Goal: Find specific page/section: Find specific page/section

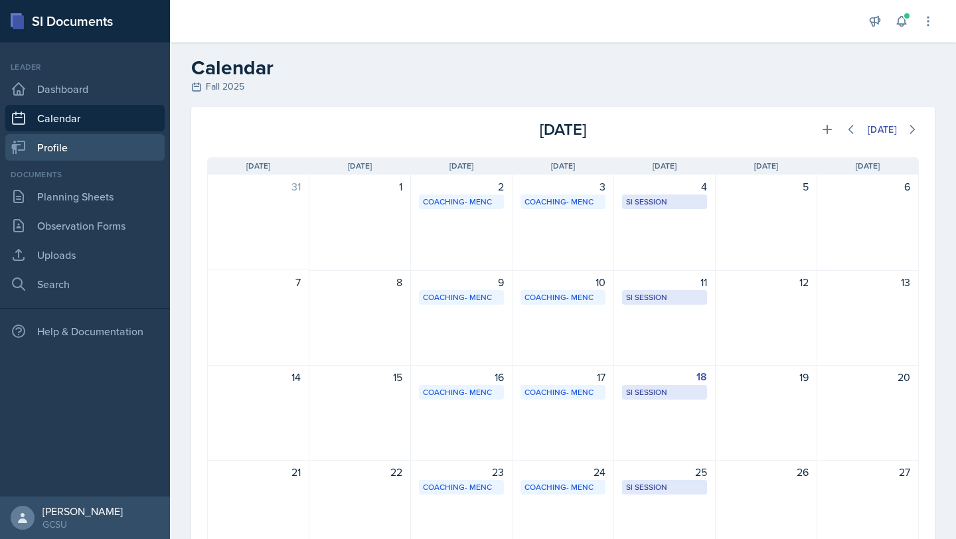
click at [51, 141] on link "Profile" at bounding box center [84, 147] width 159 height 27
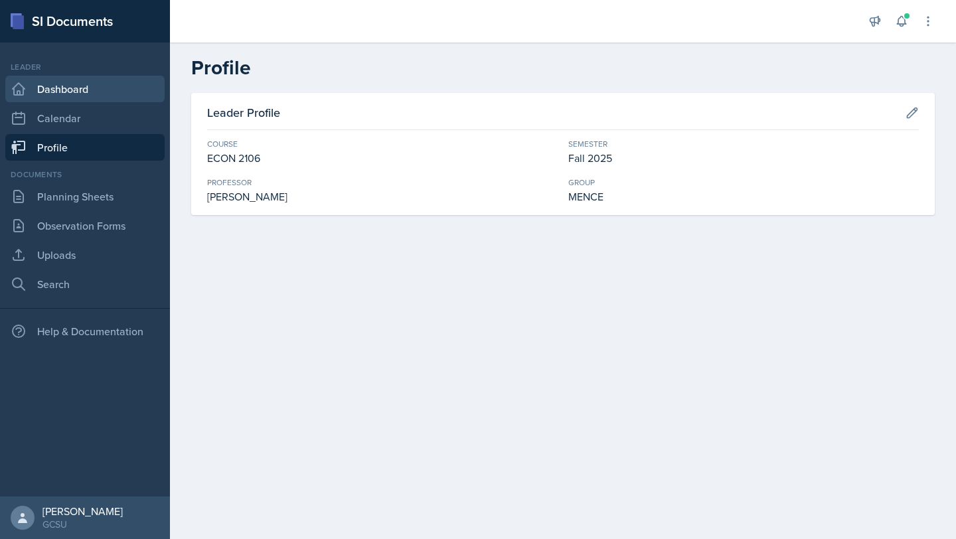
click at [50, 83] on link "Dashboard" at bounding box center [84, 89] width 159 height 27
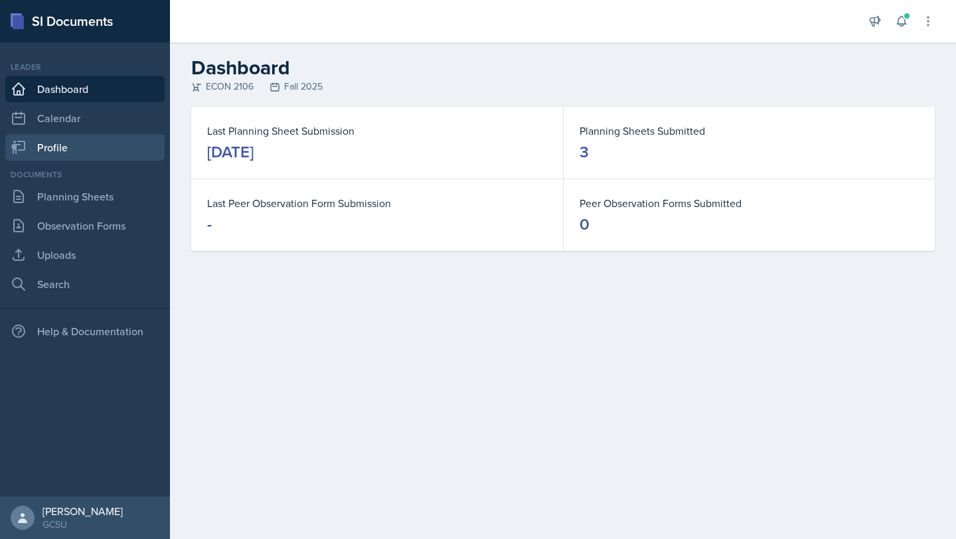
click at [52, 160] on link "Profile" at bounding box center [84, 147] width 159 height 27
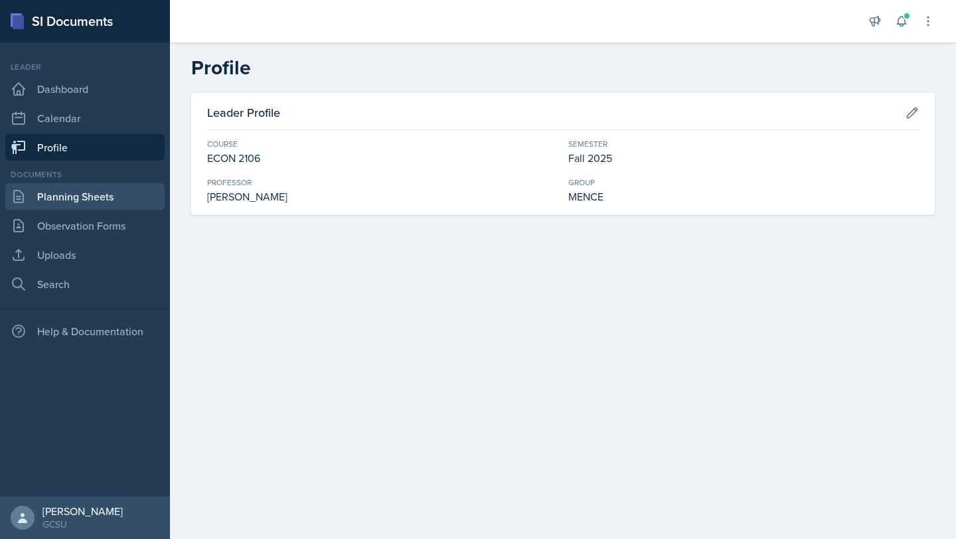
click at [46, 191] on link "Planning Sheets" at bounding box center [84, 196] width 159 height 27
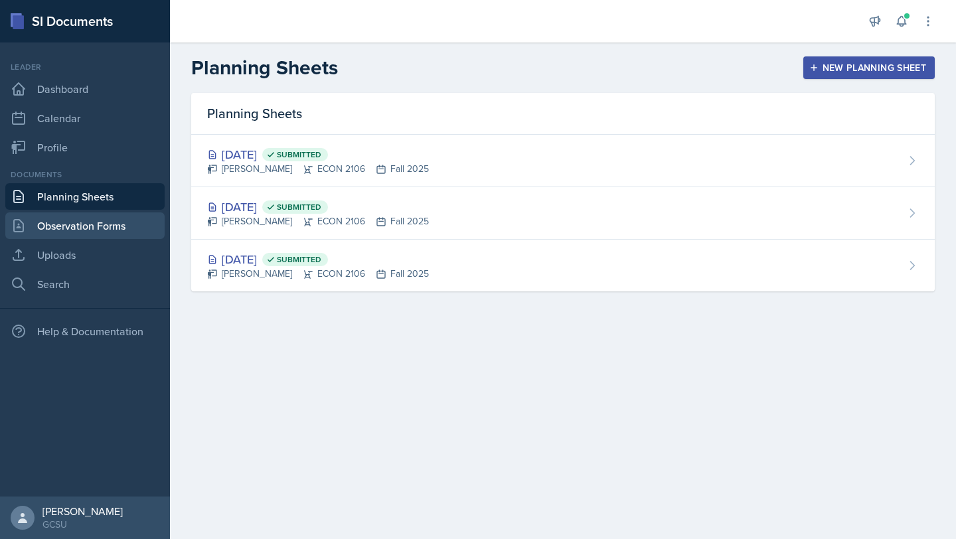
click at [56, 226] on link "Observation Forms" at bounding box center [84, 225] width 159 height 27
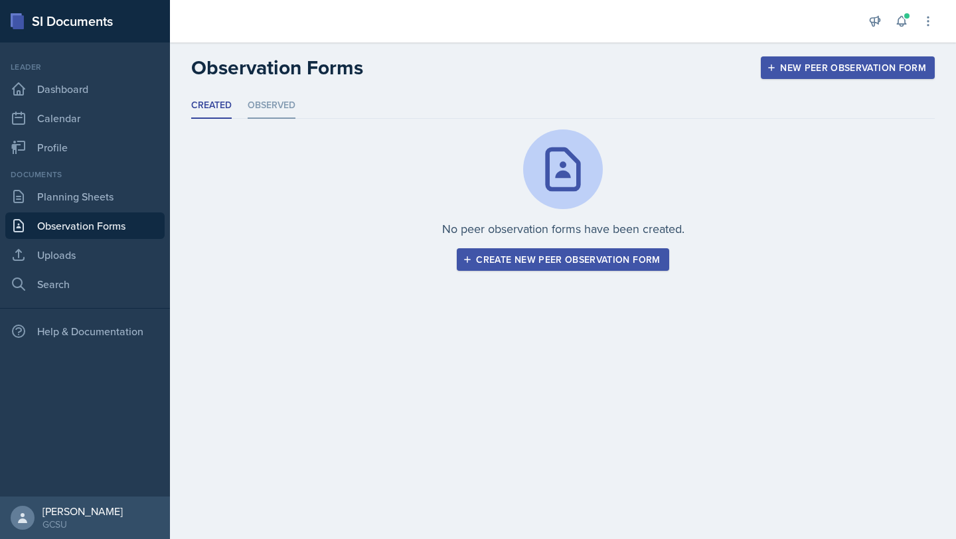
click at [254, 117] on li "Observed" at bounding box center [272, 106] width 48 height 26
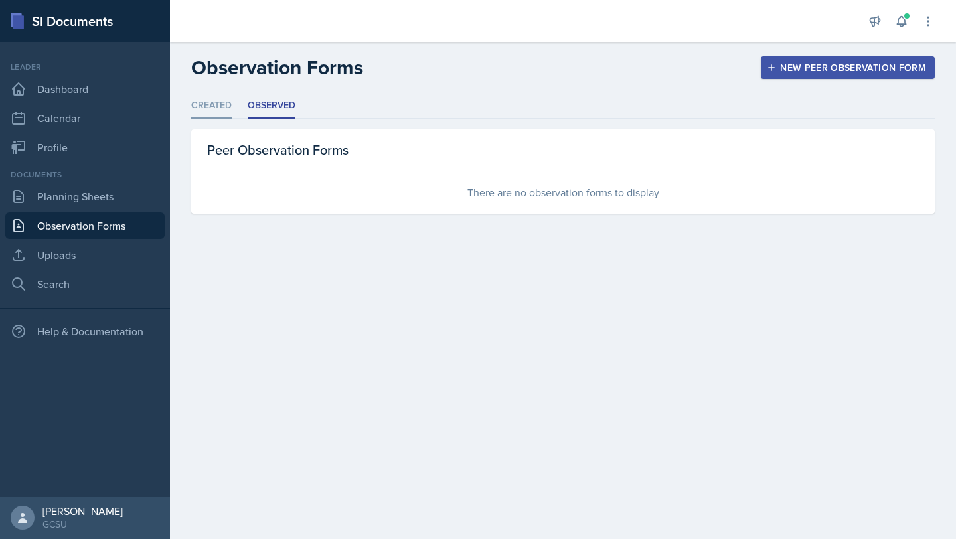
click at [206, 110] on li "Created" at bounding box center [211, 106] width 40 height 26
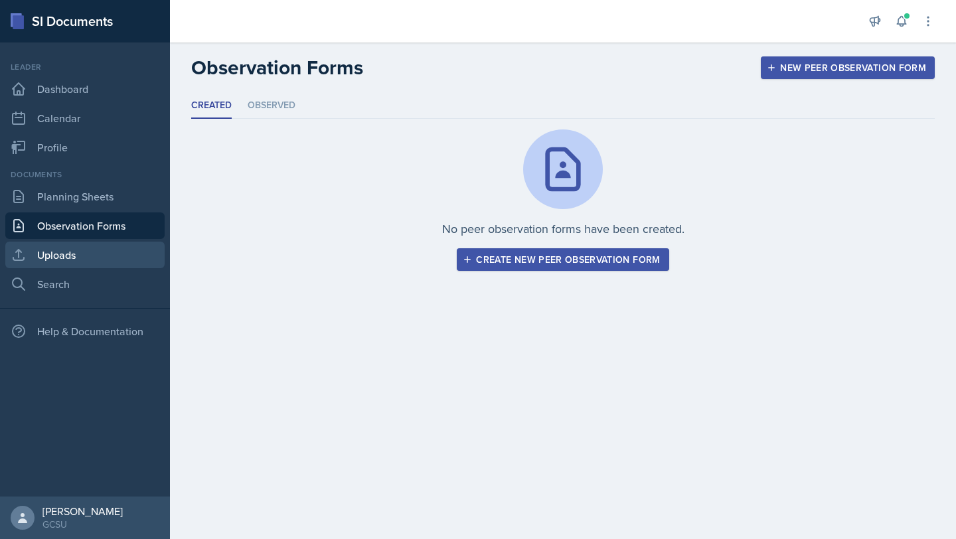
click at [70, 262] on link "Uploads" at bounding box center [84, 255] width 159 height 27
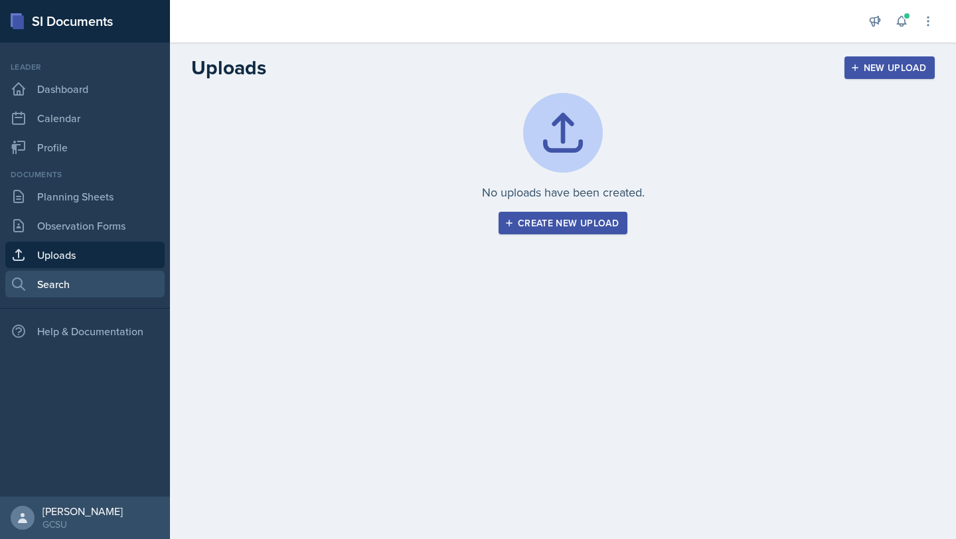
click at [62, 281] on link "Search" at bounding box center [84, 284] width 159 height 27
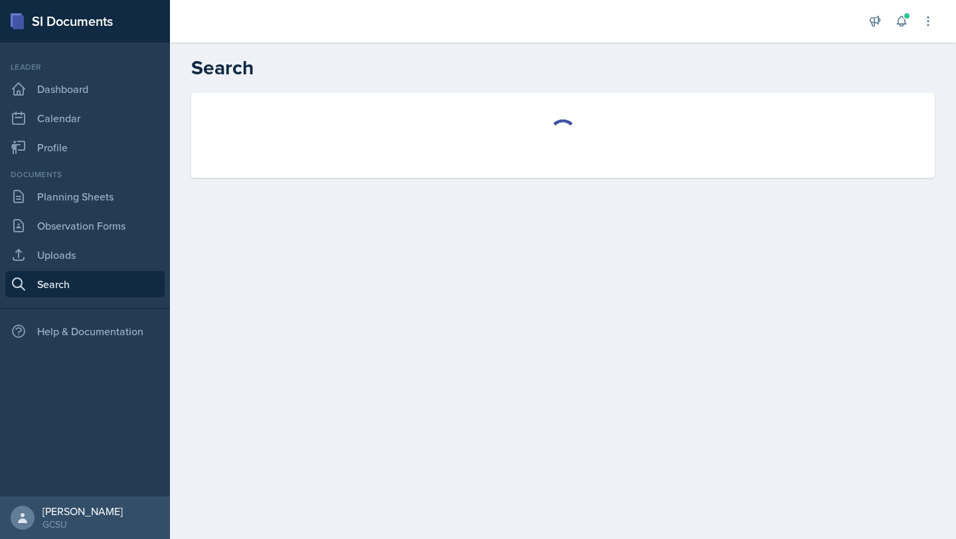
select select "all"
select select "1"
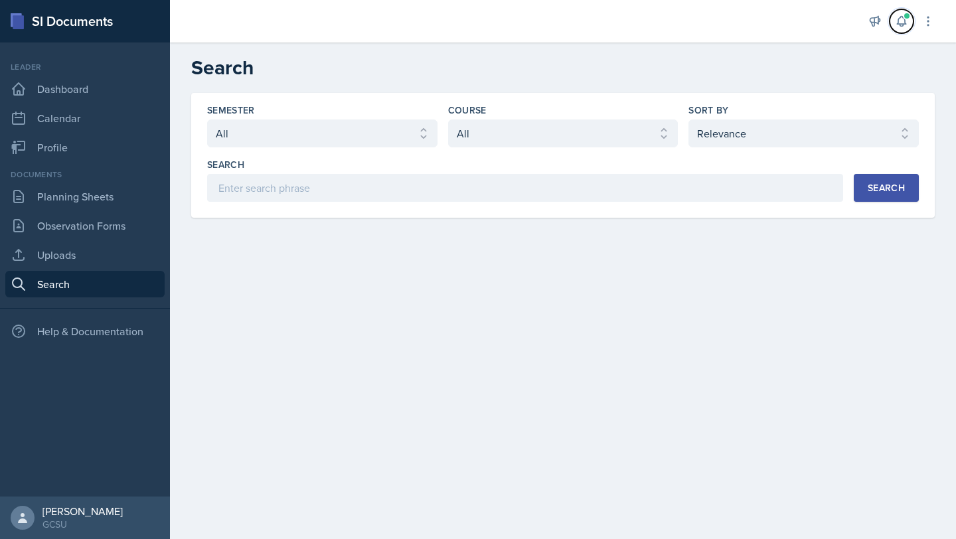
click at [907, 25] on icon at bounding box center [901, 21] width 13 height 13
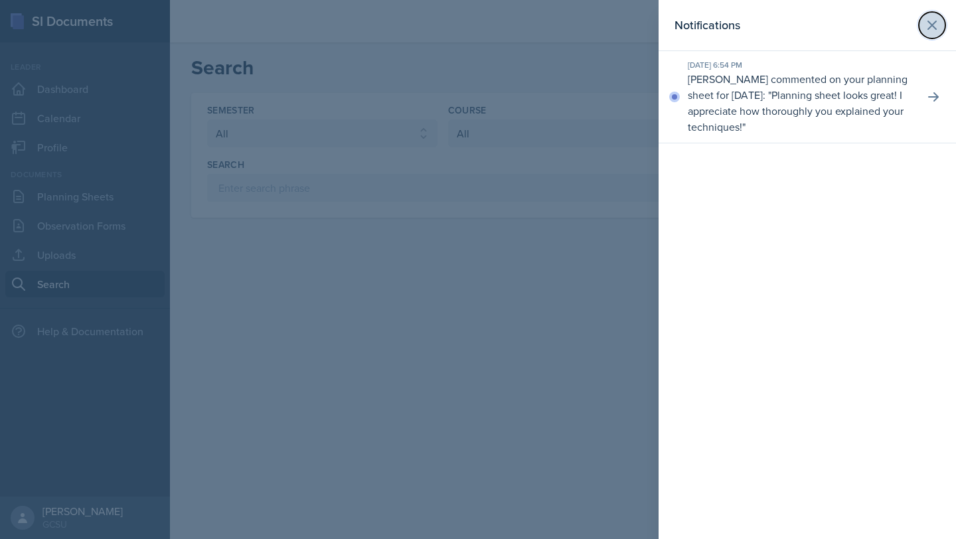
click at [939, 29] on icon at bounding box center [932, 25] width 16 height 16
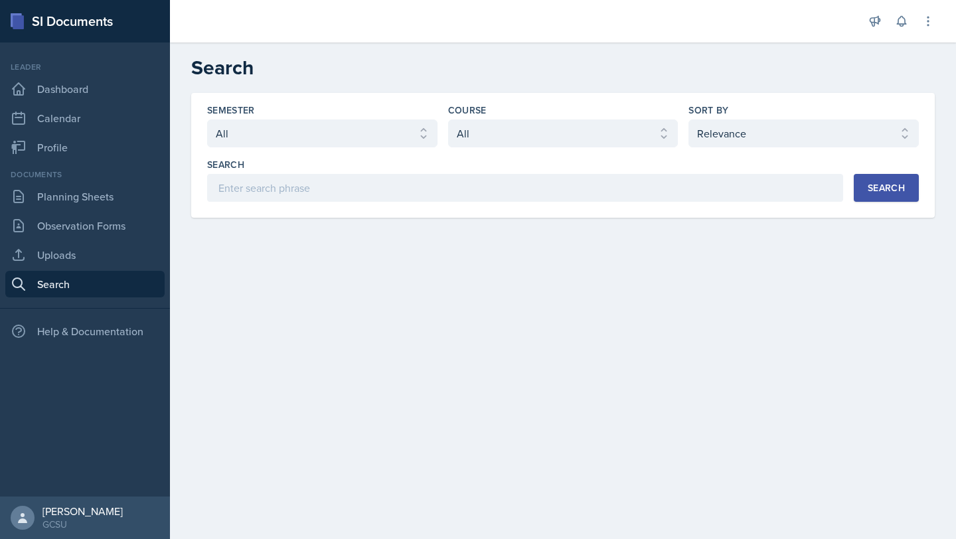
click at [100, 180] on div "Documents" at bounding box center [84, 175] width 159 height 12
click at [108, 196] on link "Planning Sheets" at bounding box center [84, 196] width 159 height 27
